Goal: Transaction & Acquisition: Book appointment/travel/reservation

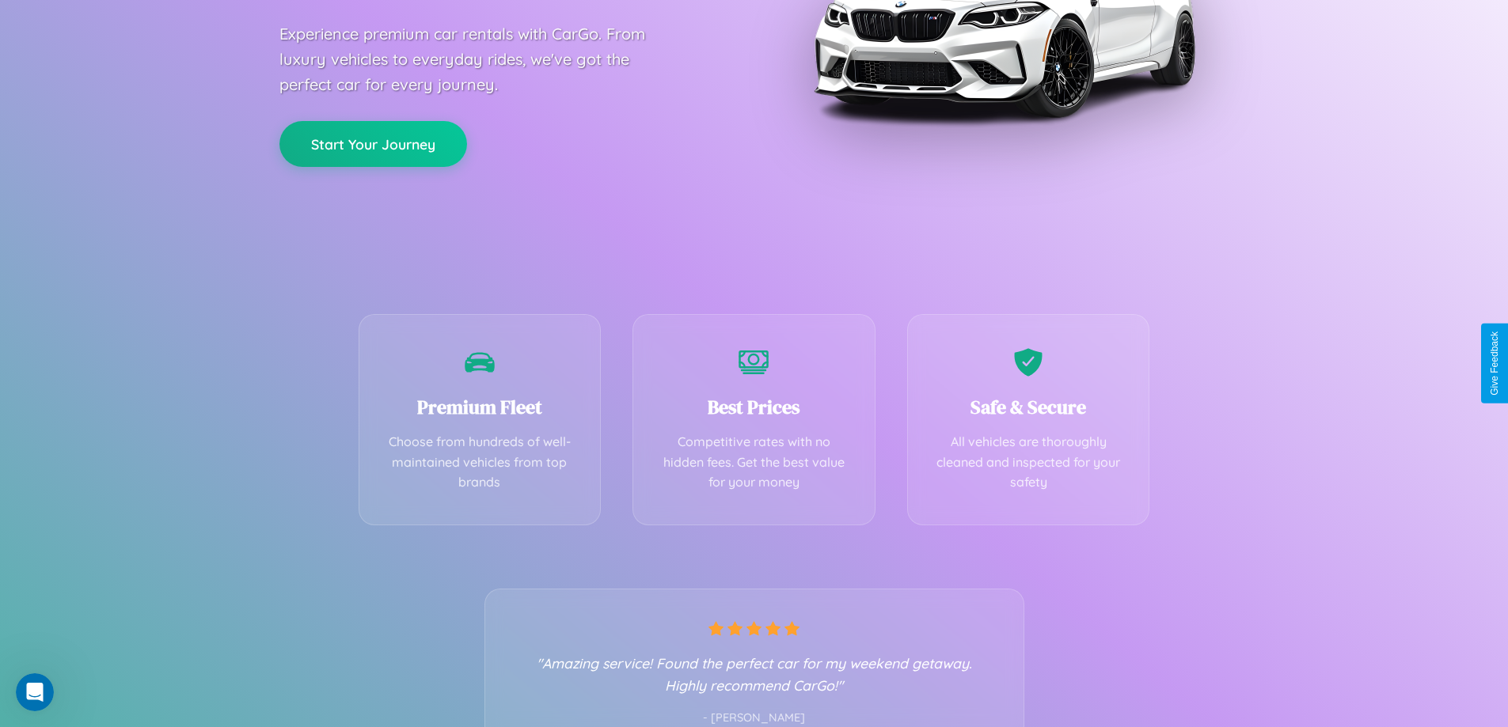
scroll to position [312, 0]
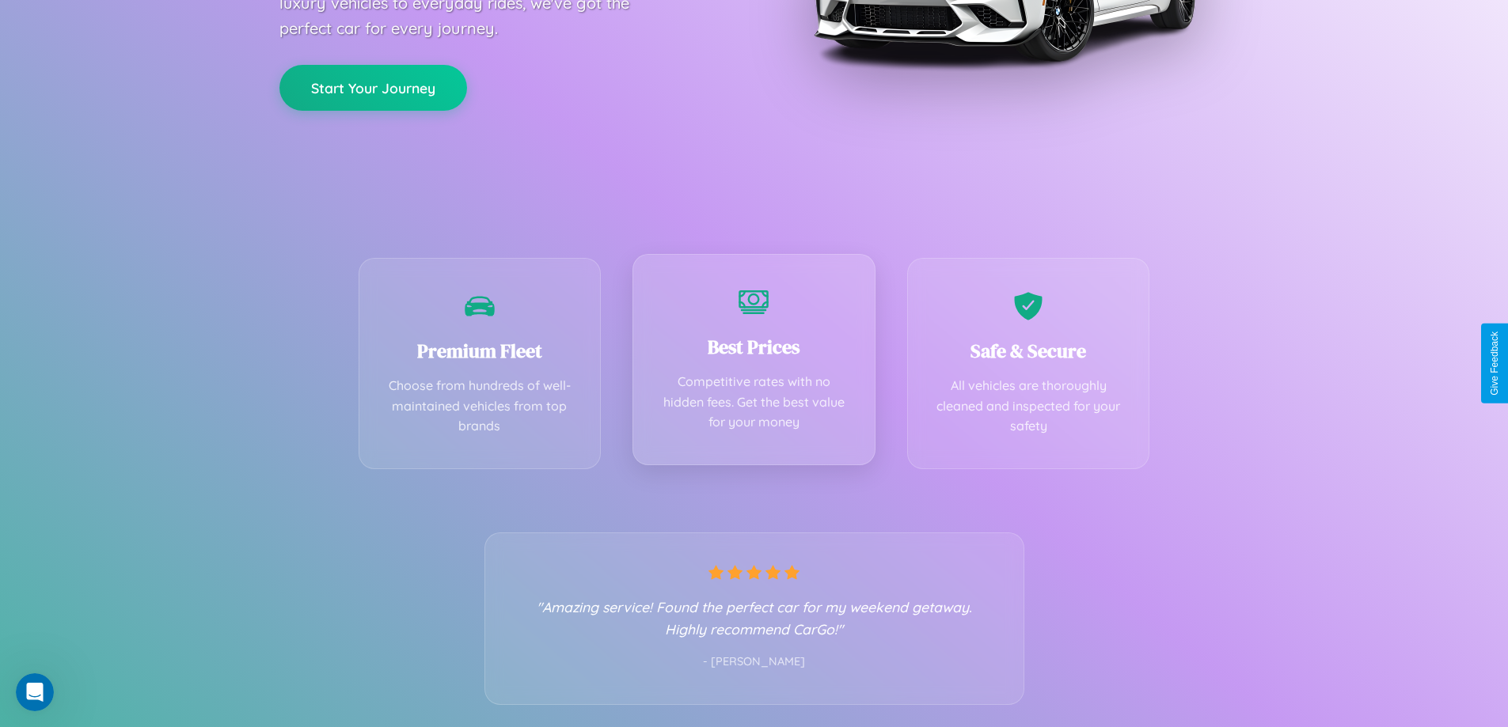
click at [754, 363] on div "Best Prices Competitive rates with no hidden fees. Get the best value for your …" at bounding box center [753, 359] width 243 height 211
click at [373, 86] on button "Start Your Journey" at bounding box center [373, 86] width 188 height 46
click at [373, 85] on button "Start Your Journey" at bounding box center [373, 86] width 188 height 46
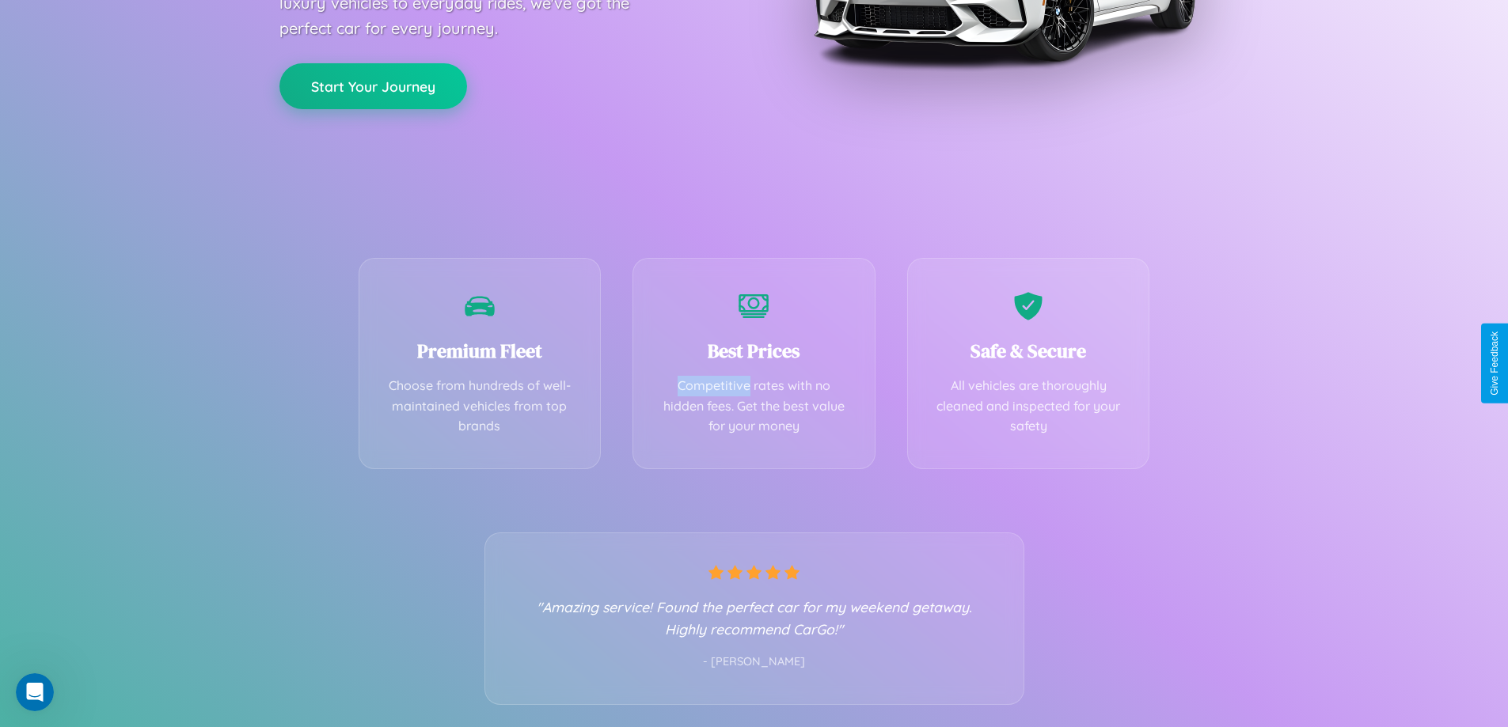
click at [373, 85] on button "Start Your Journey" at bounding box center [373, 86] width 188 height 46
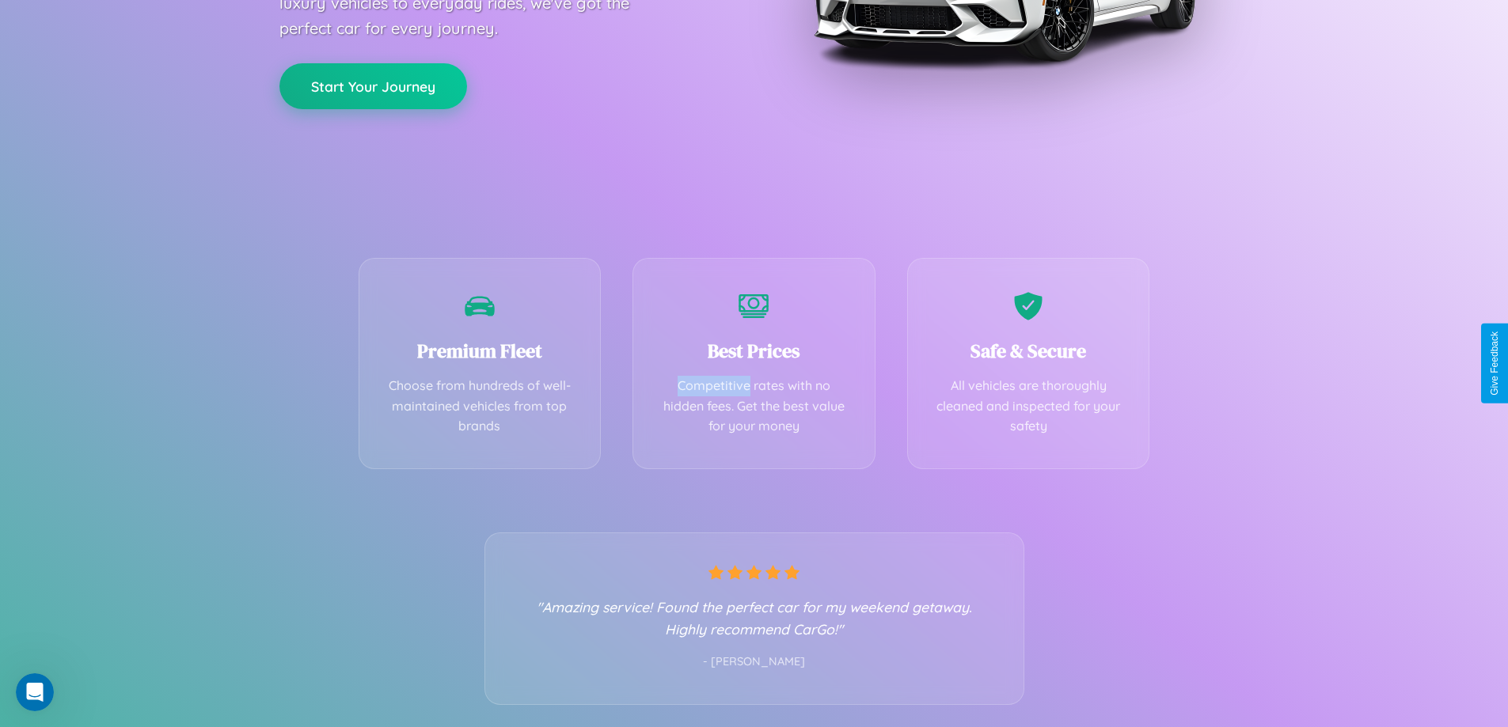
click at [373, 85] on button "Start Your Journey" at bounding box center [373, 86] width 188 height 46
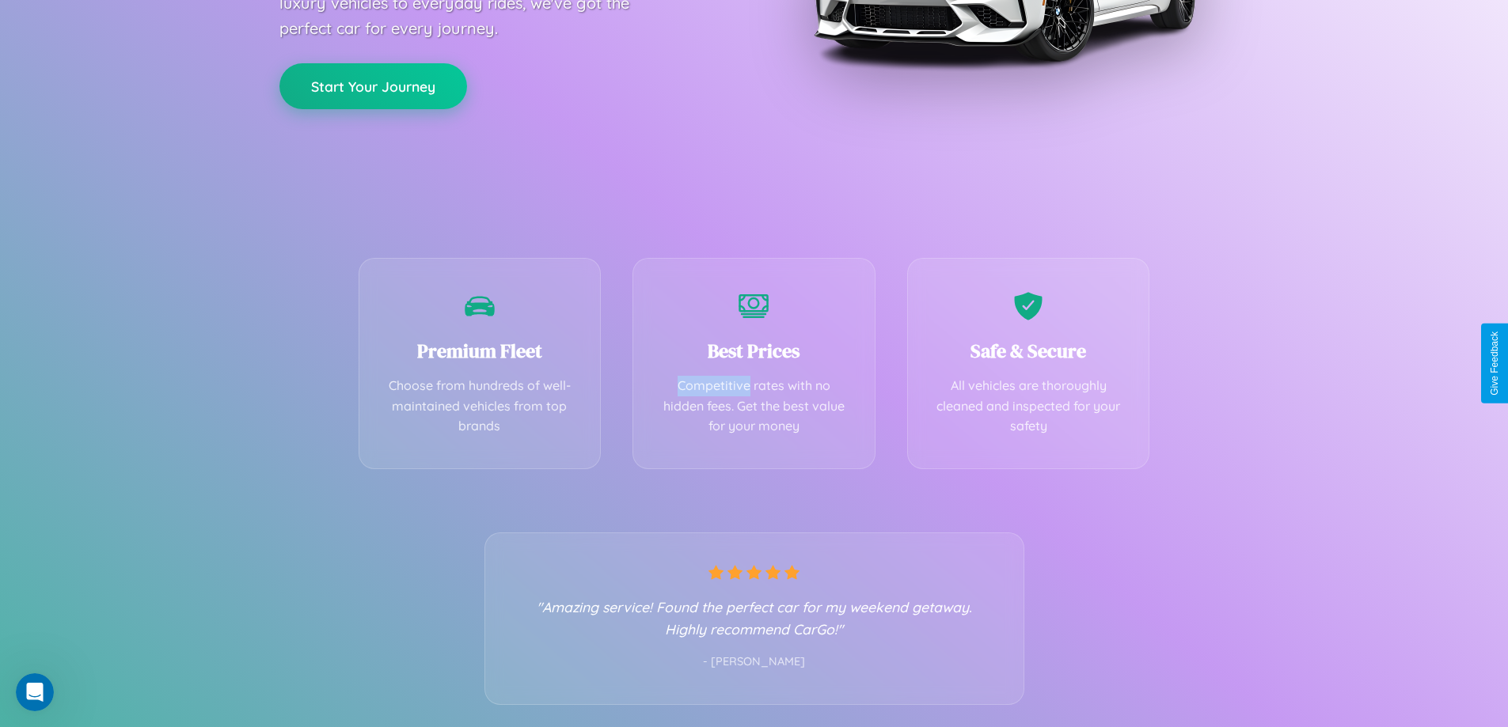
click at [373, 85] on button "Start Your Journey" at bounding box center [373, 86] width 188 height 46
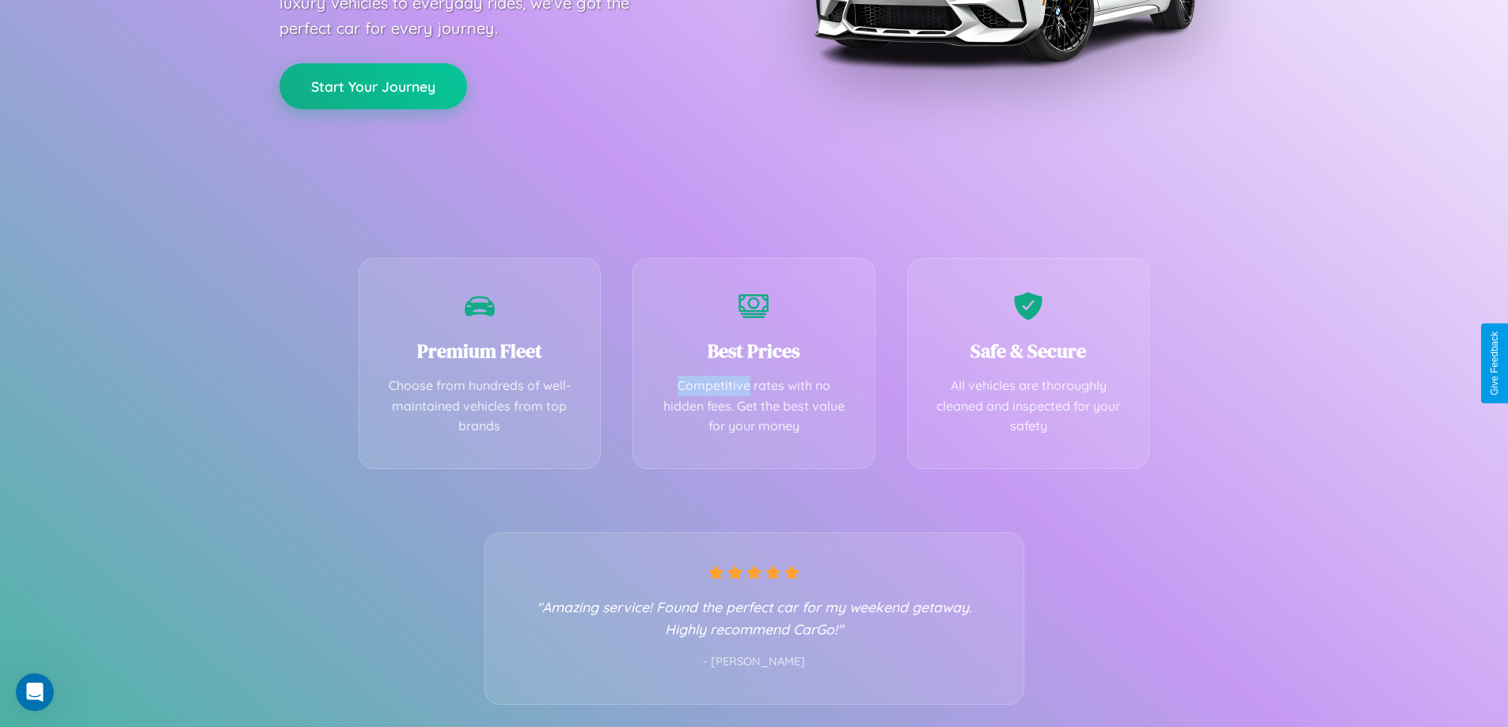
click at [373, 85] on button "Start Your Journey" at bounding box center [373, 86] width 188 height 46
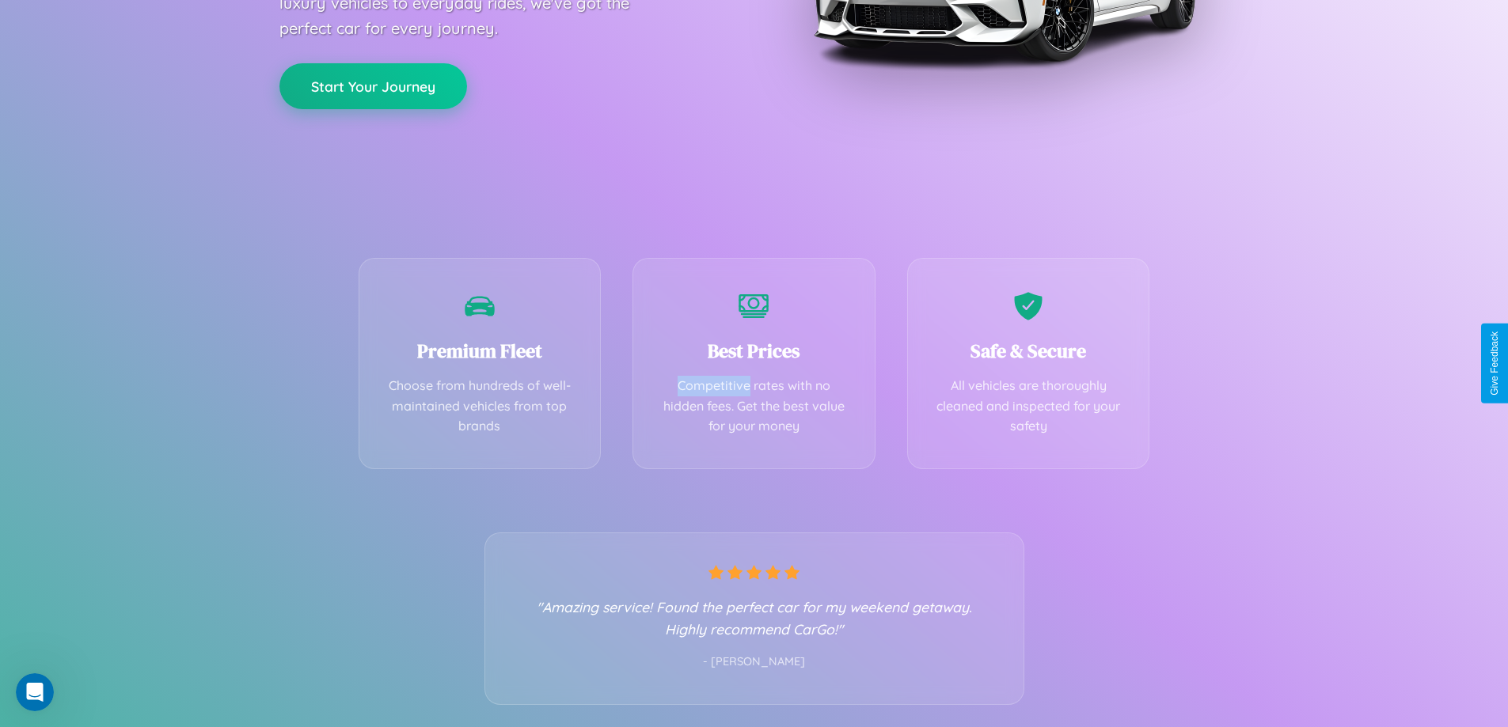
click at [373, 85] on button "Start Your Journey" at bounding box center [373, 86] width 188 height 46
